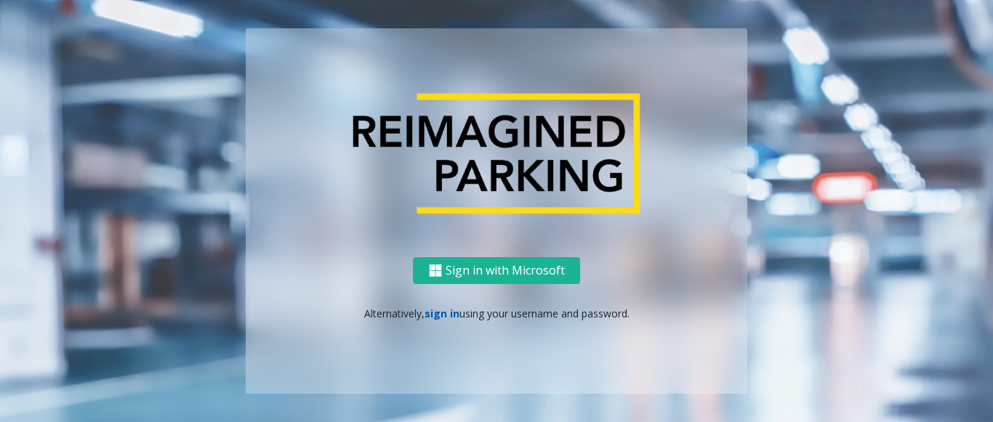
click at [445, 319] on link "sign in" at bounding box center [441, 314] width 35 height 14
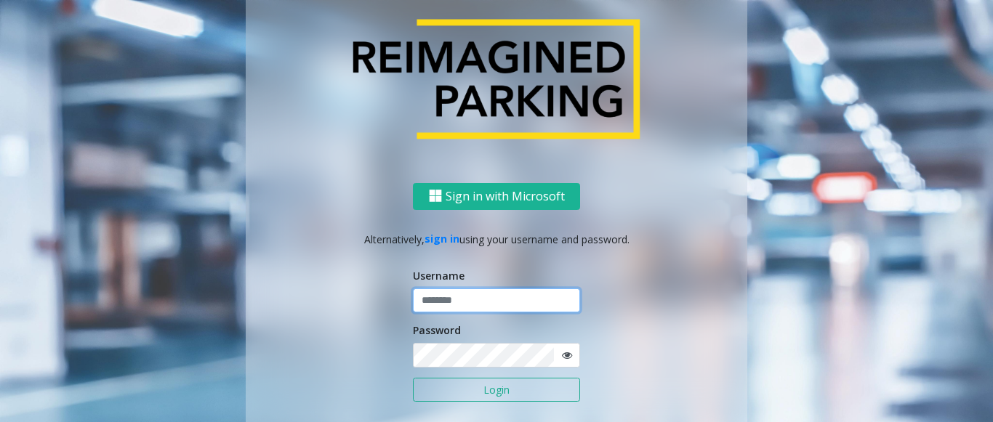
click at [476, 305] on input "text" at bounding box center [496, 301] width 167 height 25
type input "*******"
click at [507, 390] on button "Login" at bounding box center [496, 390] width 167 height 25
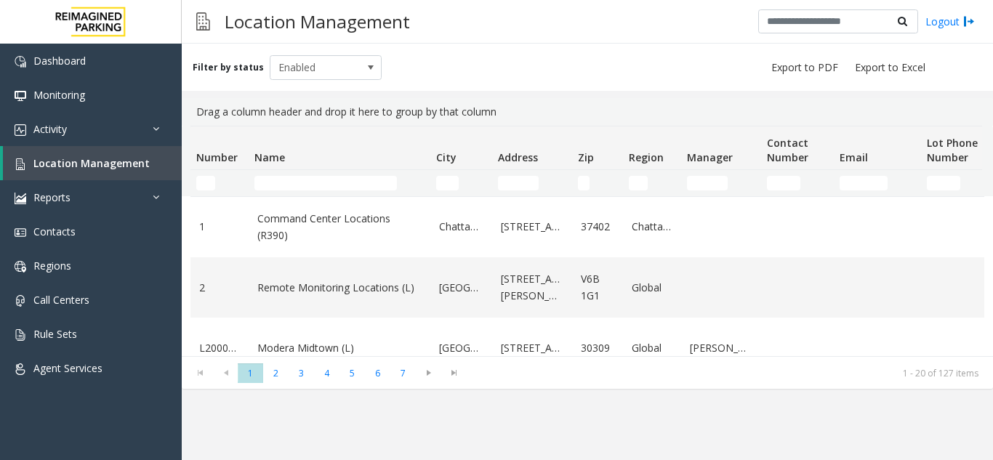
drag, startPoint x: 511, startPoint y: 41, endPoint x: 491, endPoint y: 61, distance: 28.8
click at [491, 61] on div "Filter by status Enabled" at bounding box center [587, 67] width 811 height 47
click at [71, 161] on span "Location Management" at bounding box center [91, 163] width 116 height 14
